Goal: Task Accomplishment & Management: Manage account settings

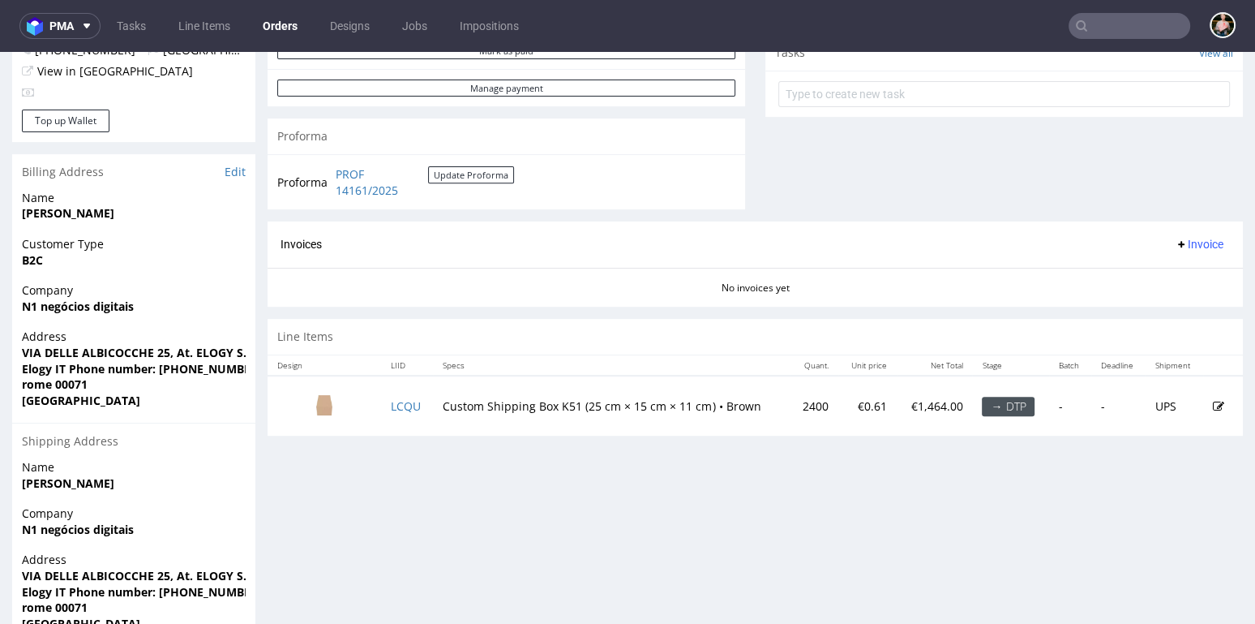
scroll to position [714, 0]
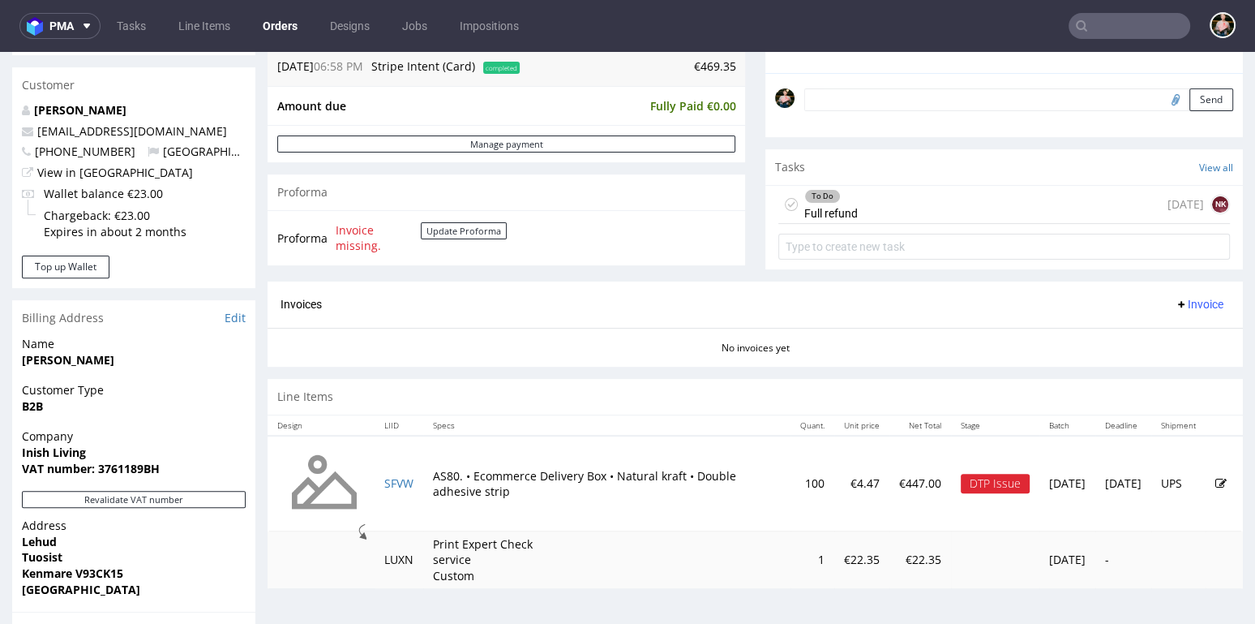
scroll to position [787, 0]
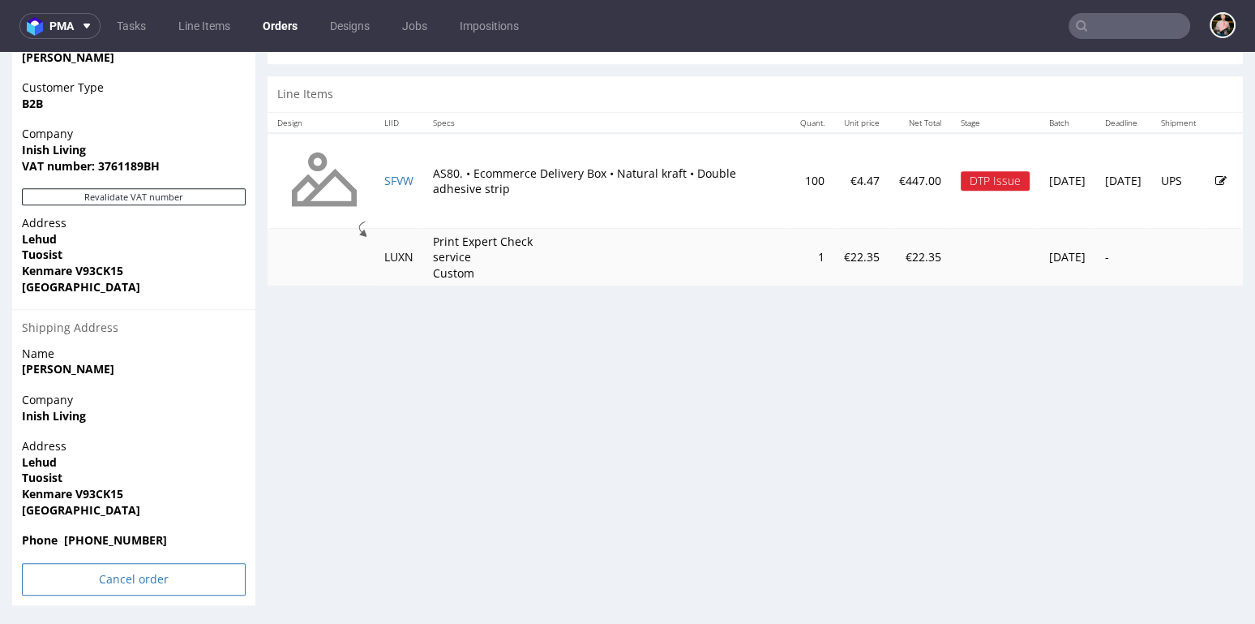
click at [123, 574] on input "Cancel order" at bounding box center [134, 579] width 224 height 32
click at [112, 530] on link "Yes" at bounding box center [109, 534] width 46 height 24
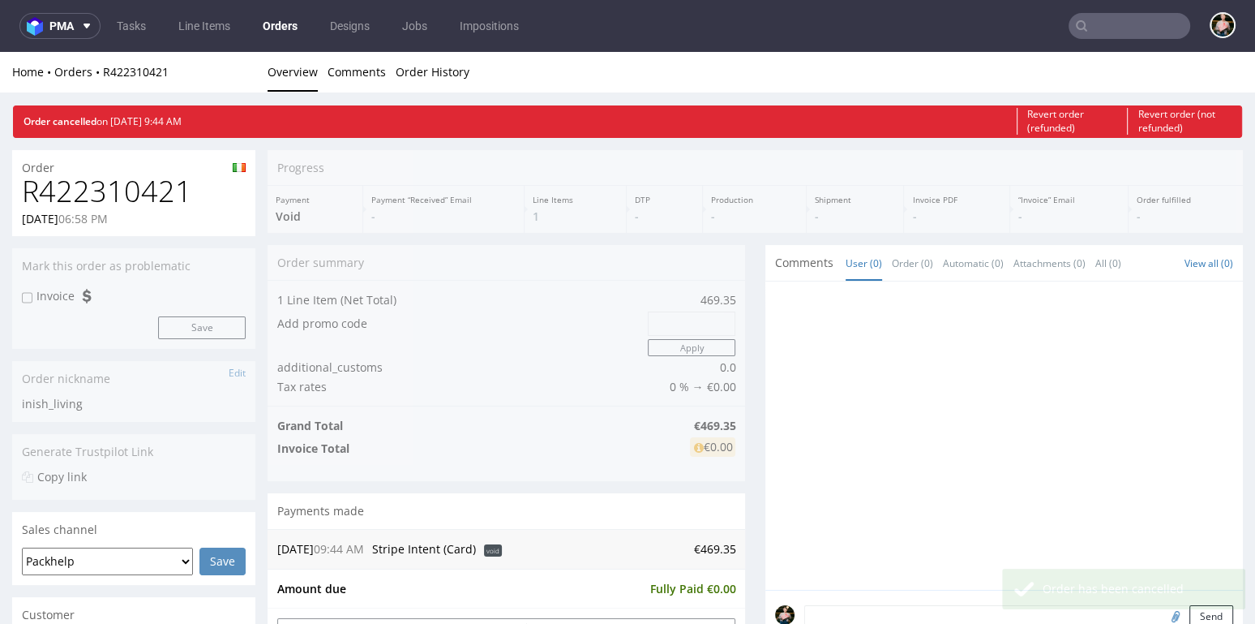
scroll to position [0, 0]
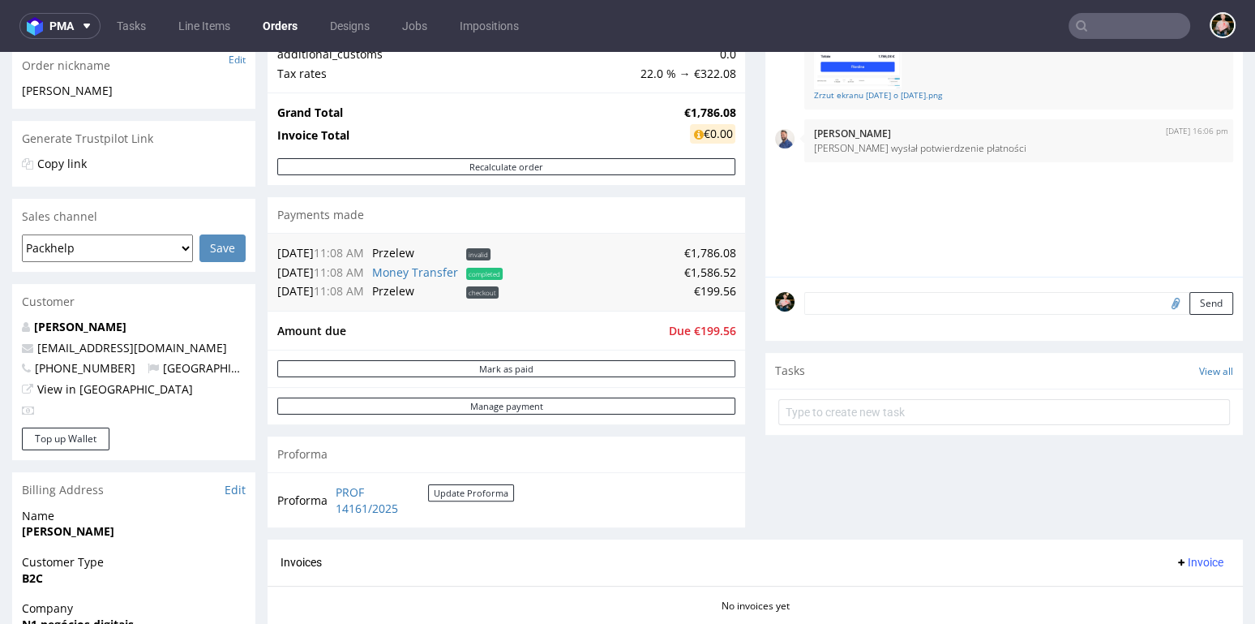
scroll to position [268, 0]
click at [96, 387] on link "View in [GEOGRAPHIC_DATA]" at bounding box center [115, 387] width 156 height 15
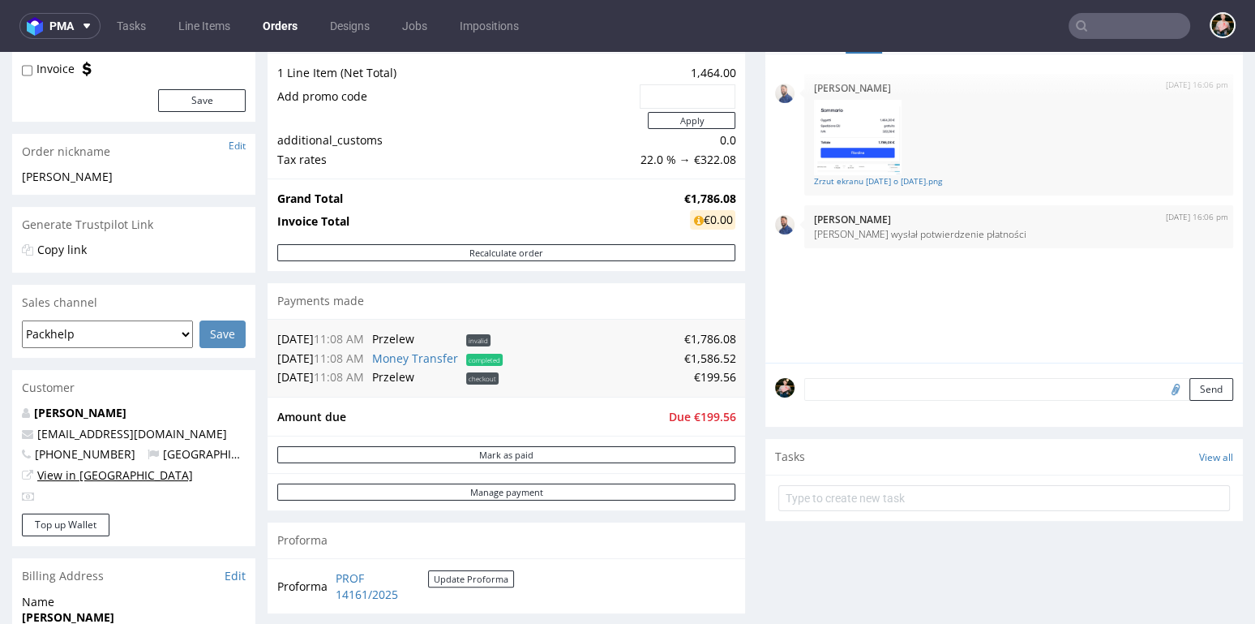
scroll to position [204, 0]
